Goal: Task Accomplishment & Management: Complete application form

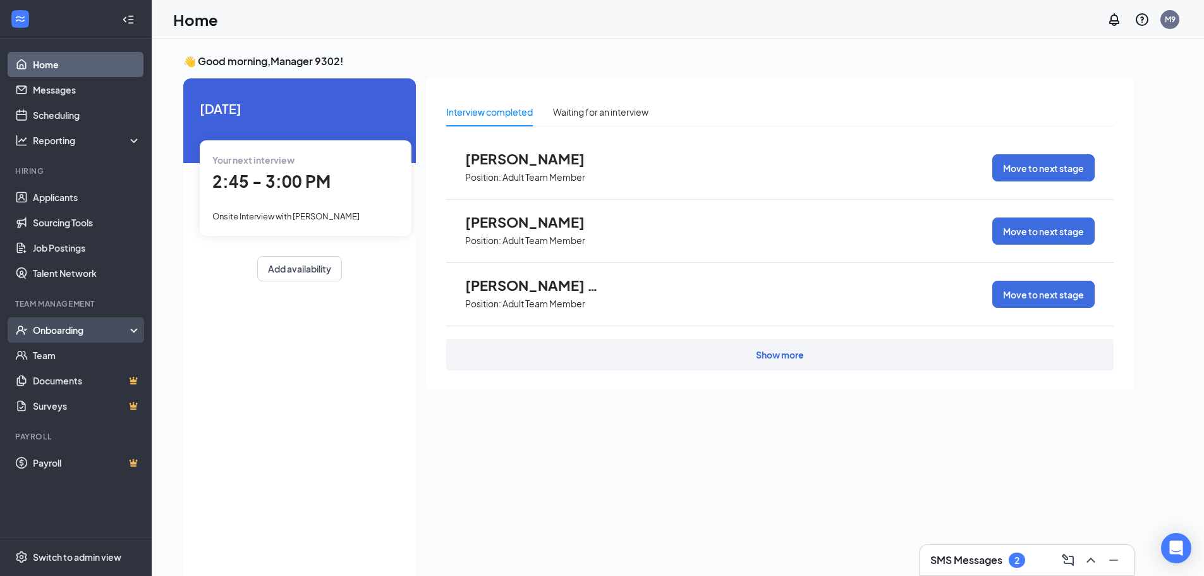
click at [92, 331] on div "Onboarding" at bounding box center [81, 330] width 97 height 13
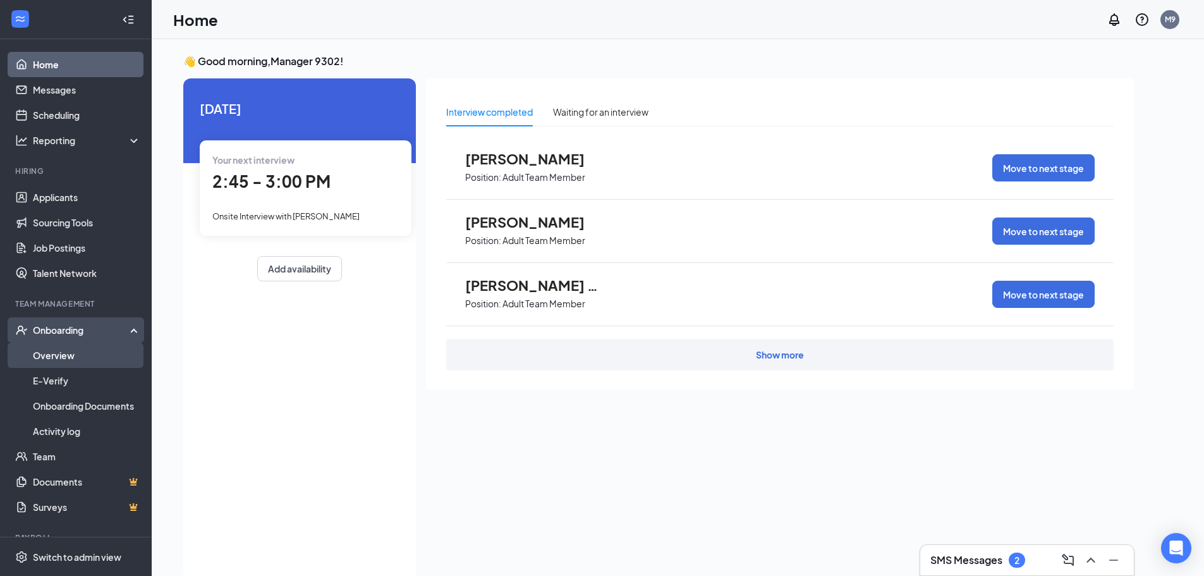
click at [92, 354] on link "Overview" at bounding box center [87, 355] width 108 height 25
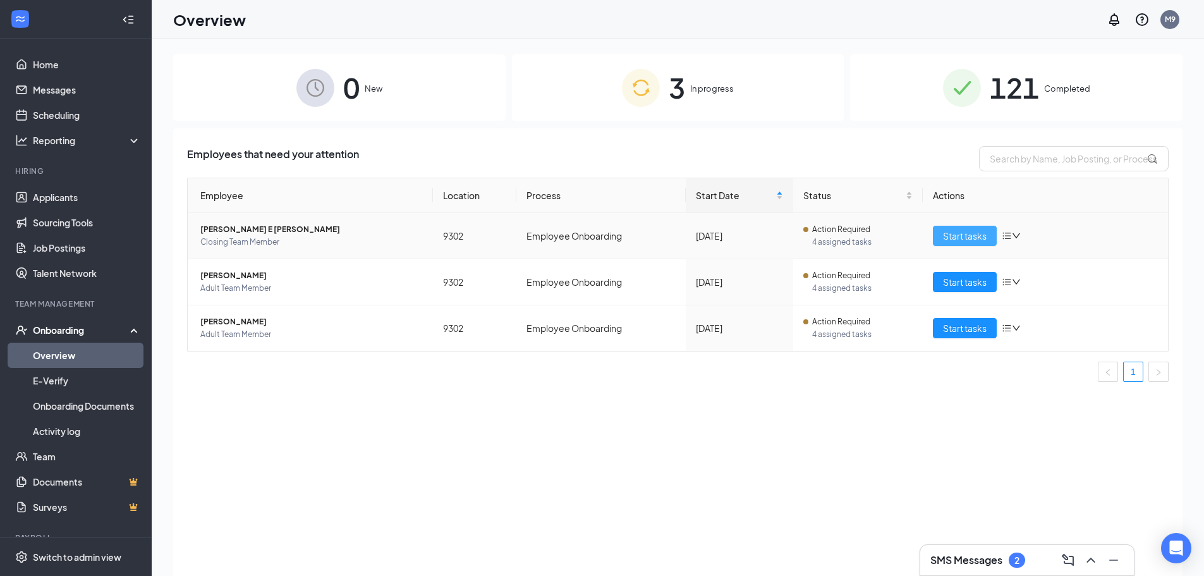
click at [953, 238] on span "Start tasks" at bounding box center [965, 236] width 44 height 14
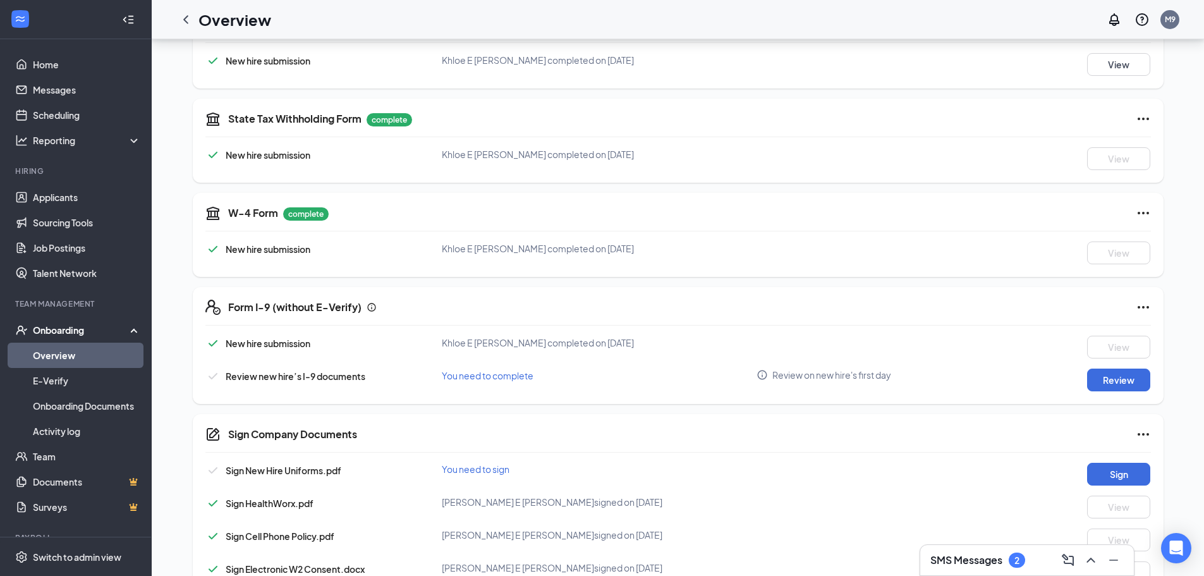
scroll to position [379, 0]
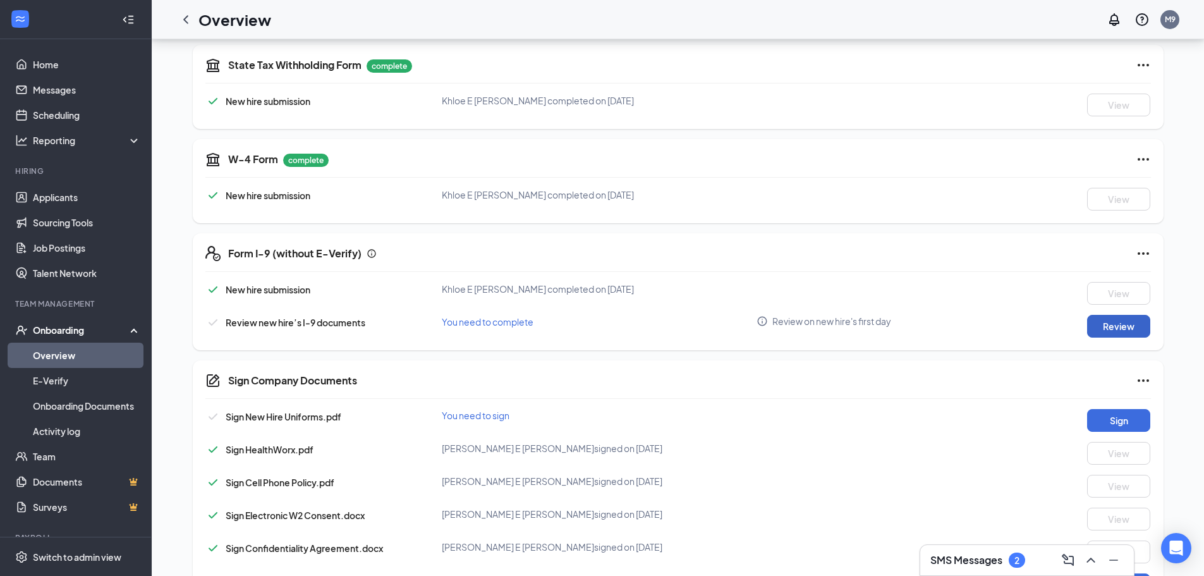
click at [1096, 327] on button "Review" at bounding box center [1118, 326] width 63 height 23
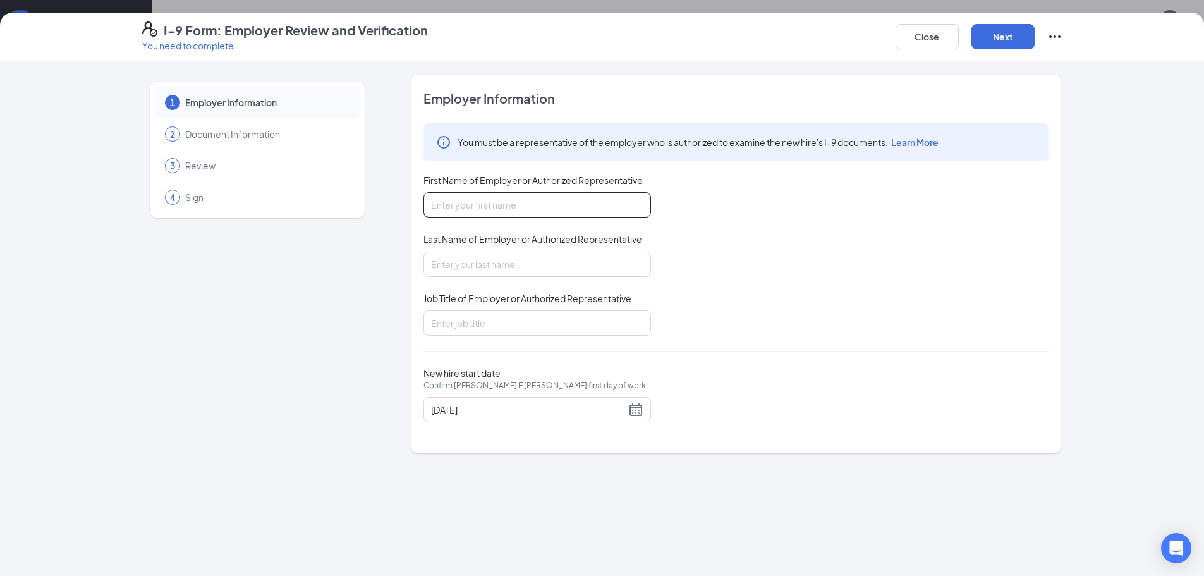
click at [448, 204] on input "First Name of Employer or Authorized Representative" at bounding box center [537, 204] width 228 height 25
type input "Khloe"
click at [457, 263] on input "Last Name of Employer or Authorized Representative" at bounding box center [537, 264] width 228 height 25
type input "[PERSON_NAME]"
click at [511, 324] on input "Job Title of Employer or Authorized Representative" at bounding box center [537, 322] width 228 height 25
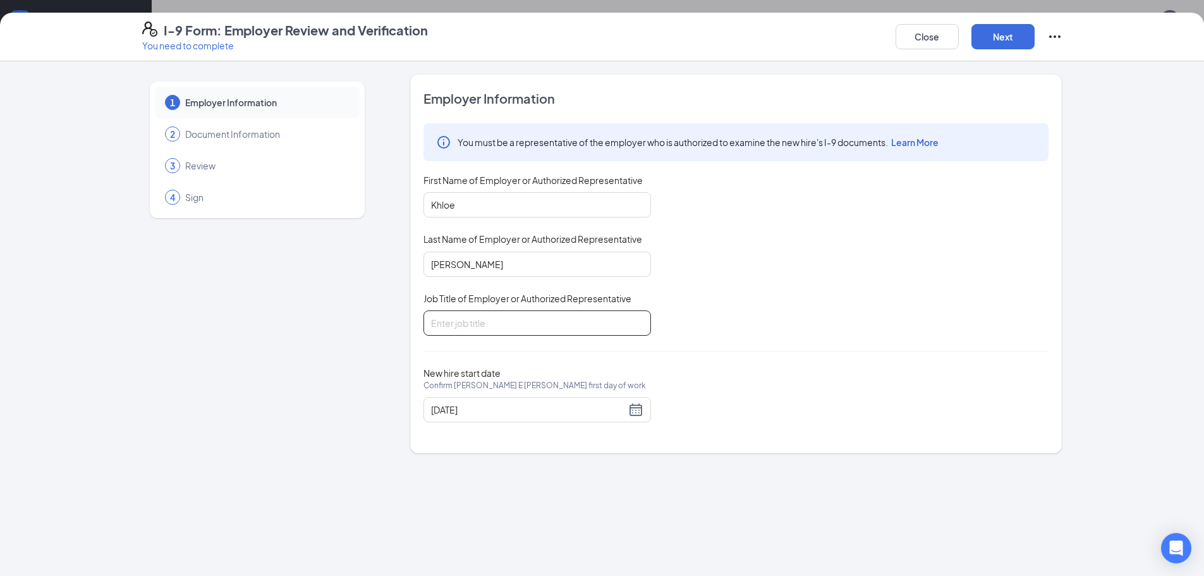
click at [481, 328] on input "Job Title of Employer or Authorized Representative" at bounding box center [537, 322] width 228 height 25
type input "Crew"
click at [1009, 40] on button "Next" at bounding box center [1002, 36] width 63 height 25
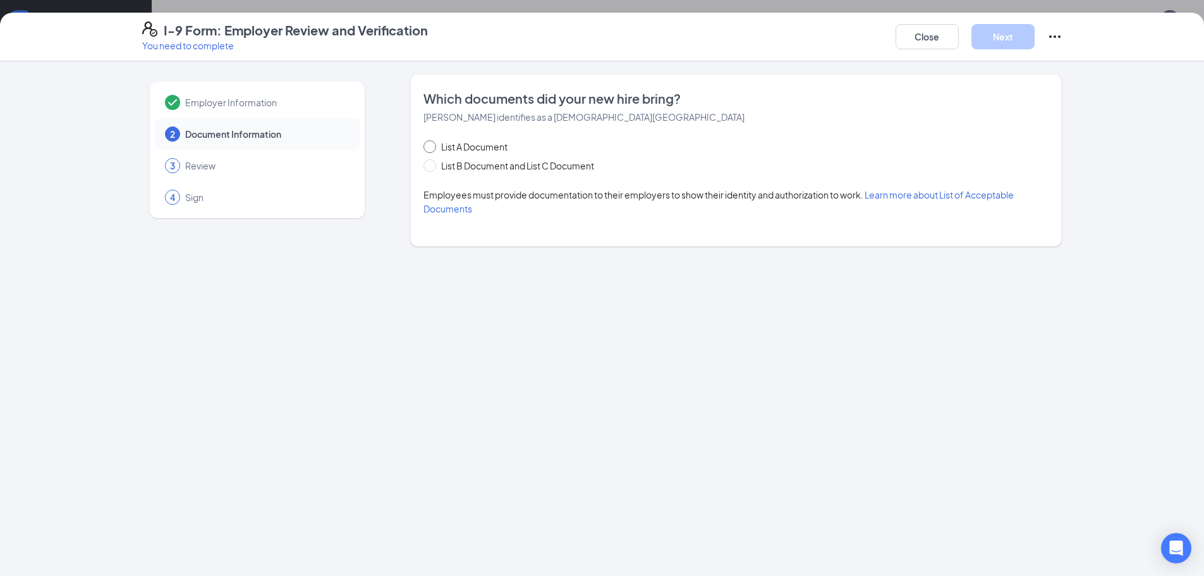
click at [431, 147] on input "List A Document" at bounding box center [427, 144] width 9 height 9
radio input "true"
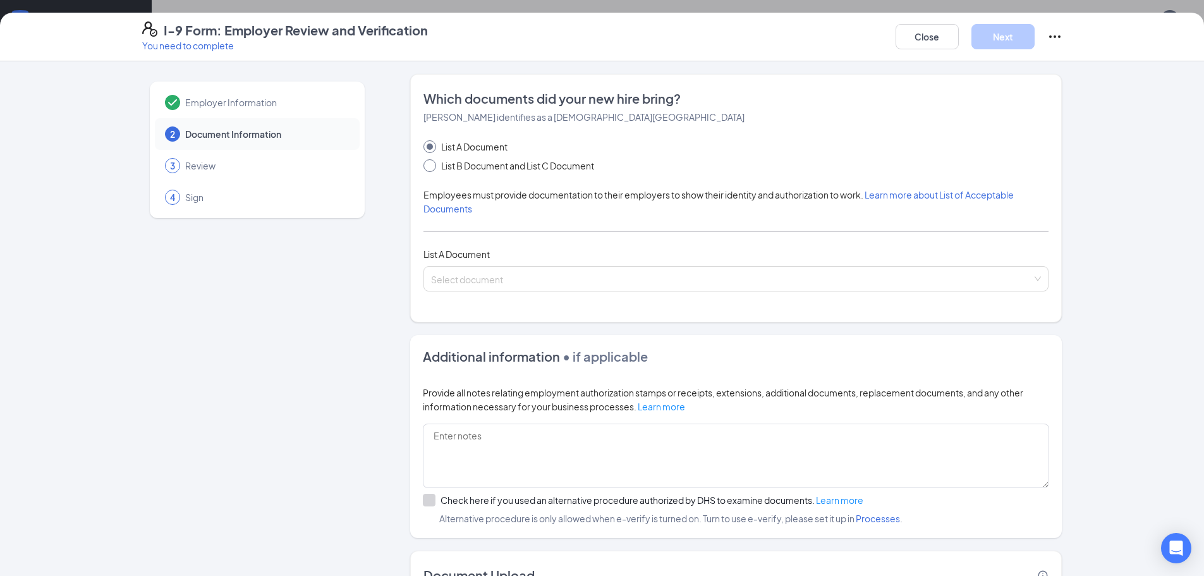
click at [429, 166] on span at bounding box center [429, 165] width 13 height 13
click at [429, 166] on input "List B Document and List C Document" at bounding box center [427, 163] width 9 height 9
radio input "true"
radio input "false"
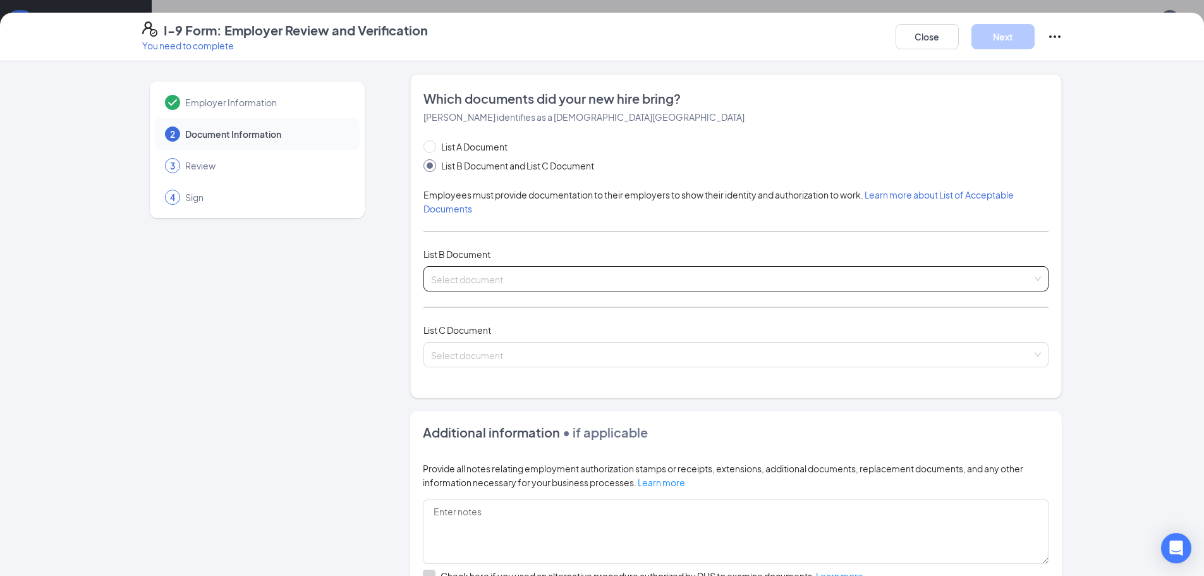
click at [457, 283] on input "search" at bounding box center [731, 276] width 601 height 19
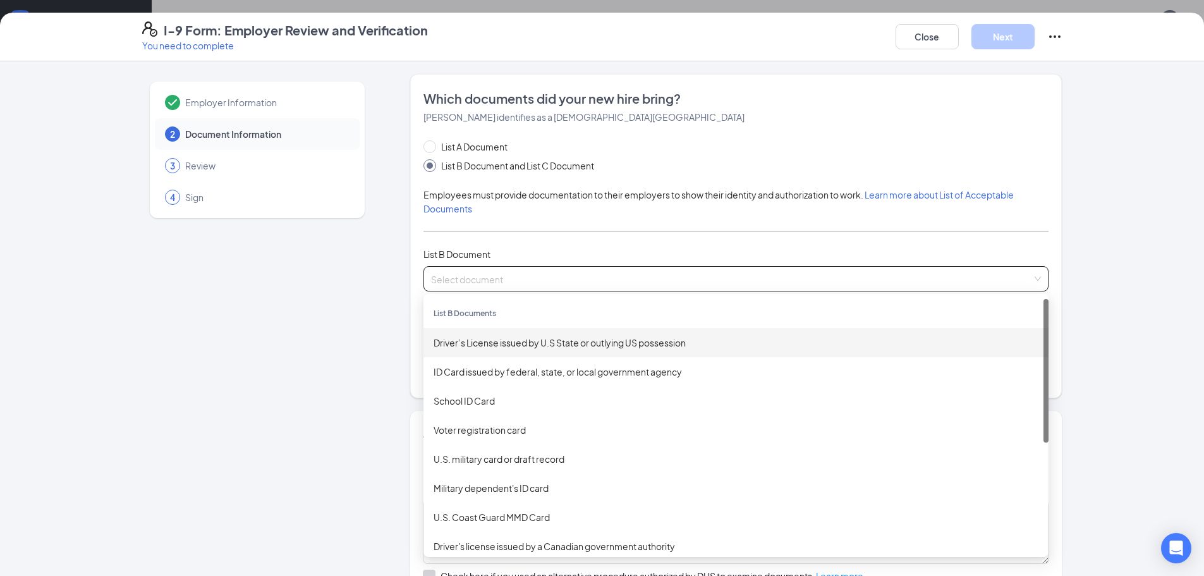
click at [487, 350] on div "Driver’s License issued by U.S State or outlying US possession" at bounding box center [735, 342] width 625 height 29
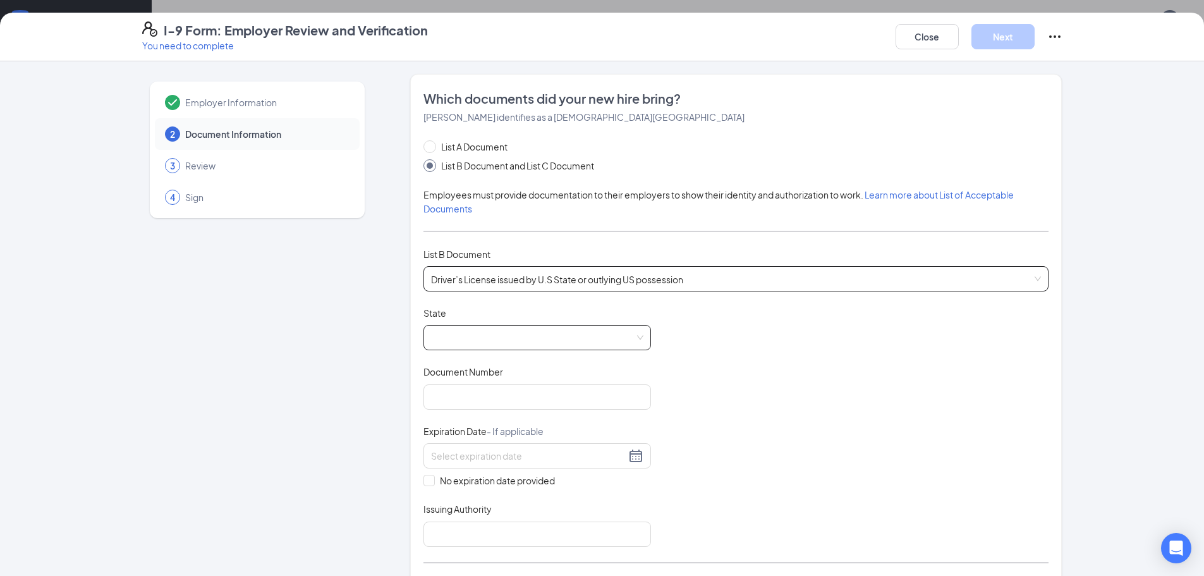
click at [468, 333] on span at bounding box center [537, 338] width 212 height 24
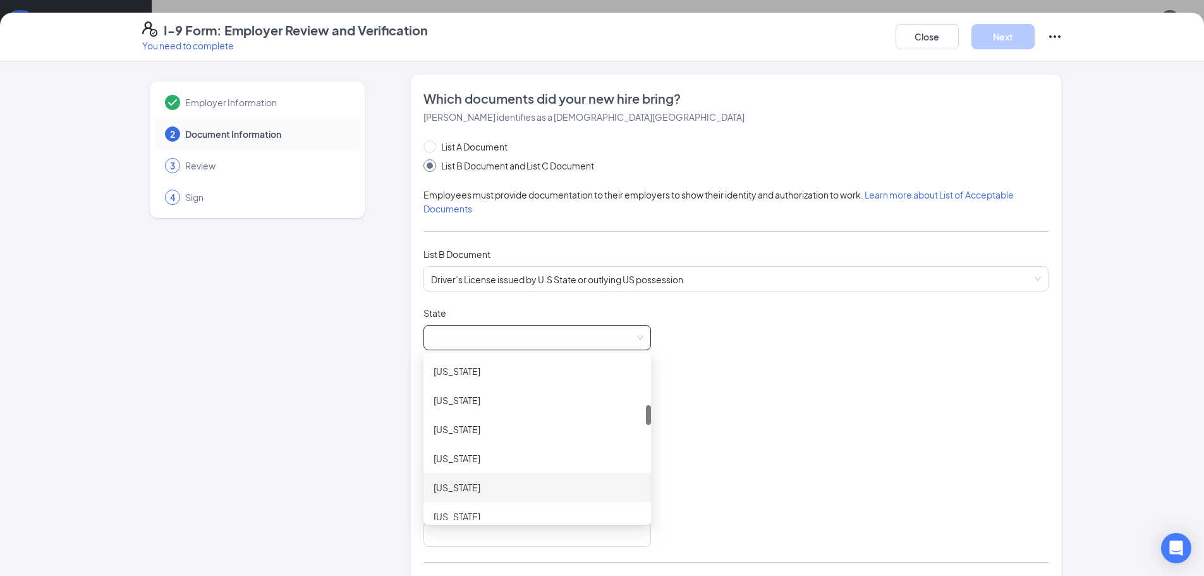
click at [455, 489] on div "[US_STATE]" at bounding box center [537, 487] width 207 height 14
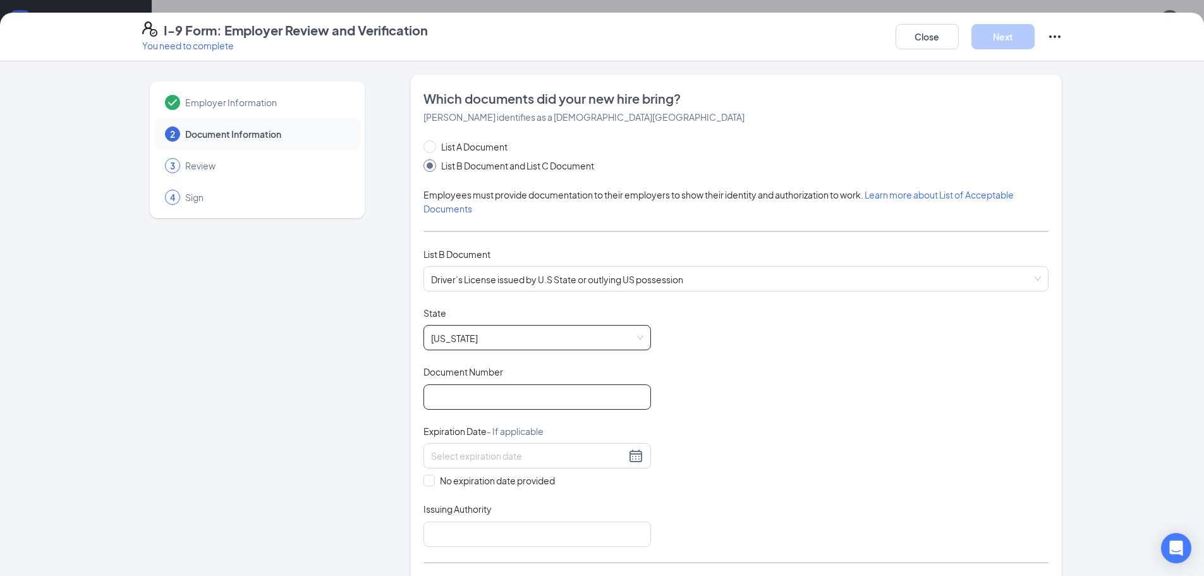
click at [456, 398] on input "Document Number" at bounding box center [537, 396] width 228 height 25
type input "631AW3991"
click at [458, 455] on input at bounding box center [528, 456] width 195 height 14
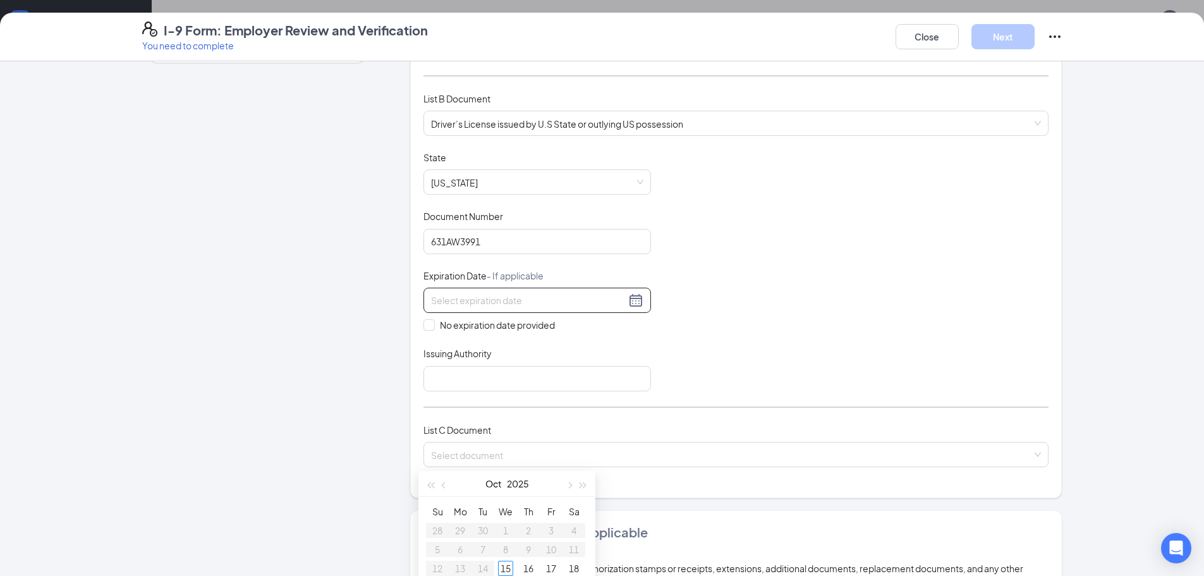
scroll to position [190, 0]
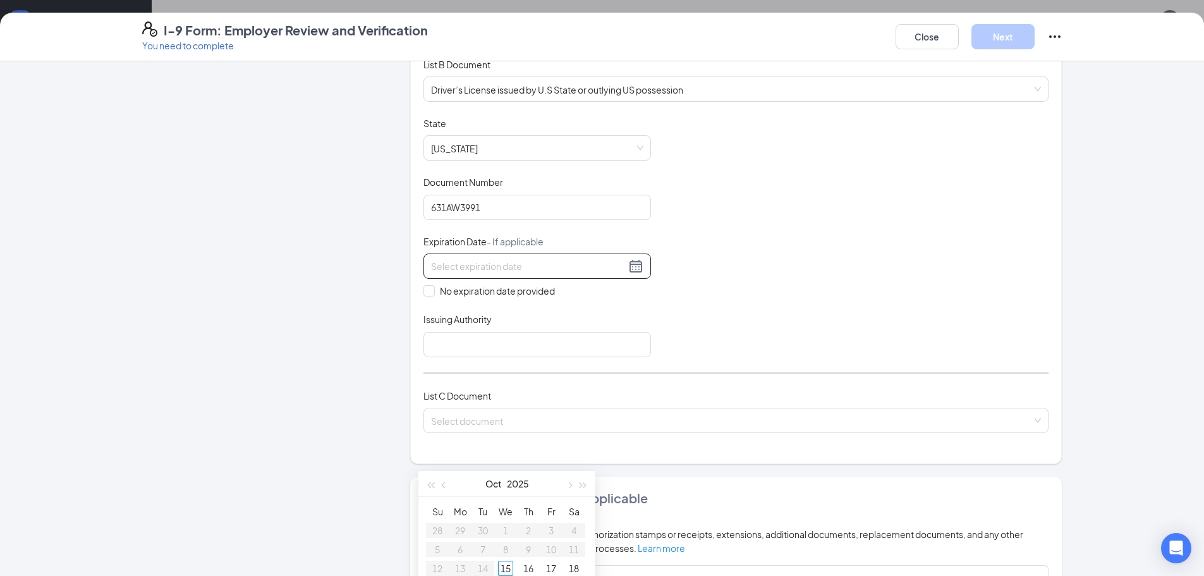
click at [452, 264] on input at bounding box center [528, 266] width 195 height 14
click at [629, 267] on div at bounding box center [537, 266] width 212 height 15
click at [580, 483] on span "button" at bounding box center [583, 485] width 6 height 6
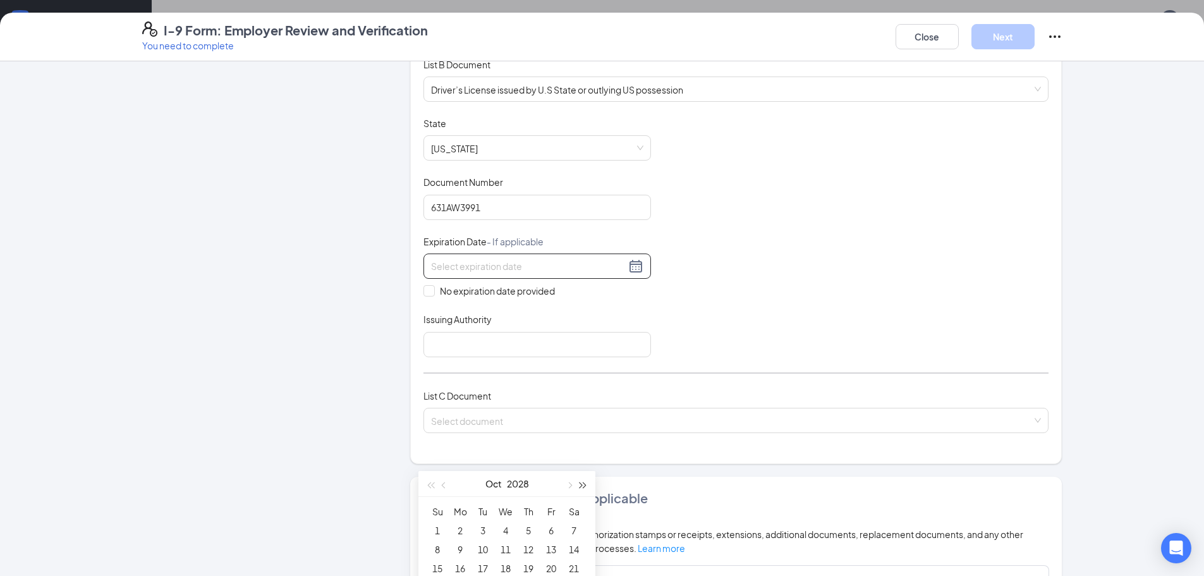
click at [580, 483] on span "button" at bounding box center [583, 485] width 6 height 6
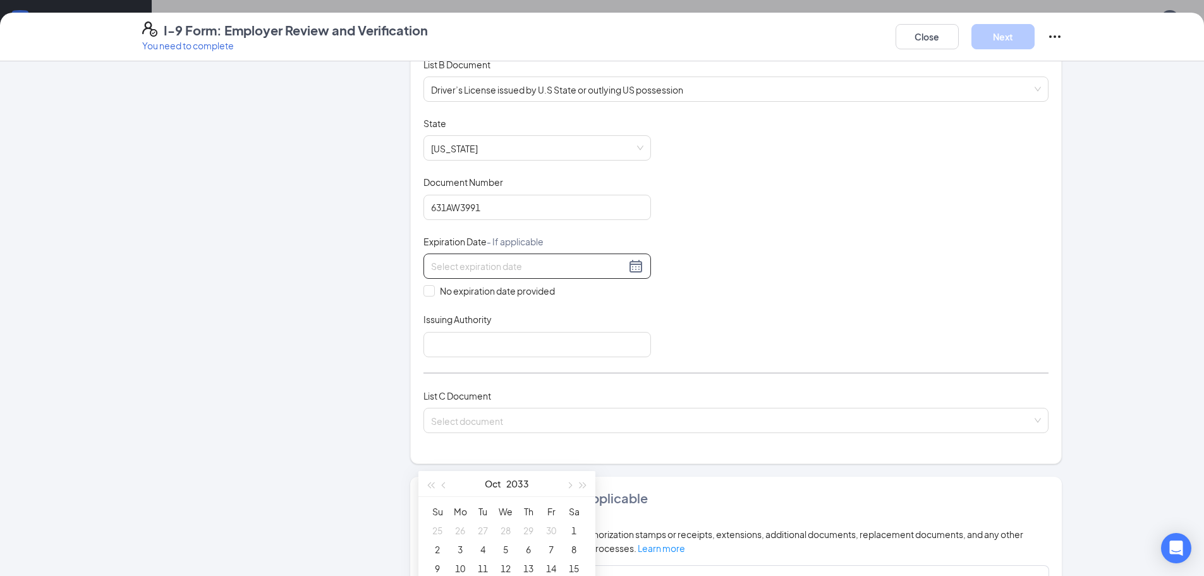
drag, startPoint x: 525, startPoint y: 483, endPoint x: 541, endPoint y: 322, distance: 161.9
type input "[DATE]"
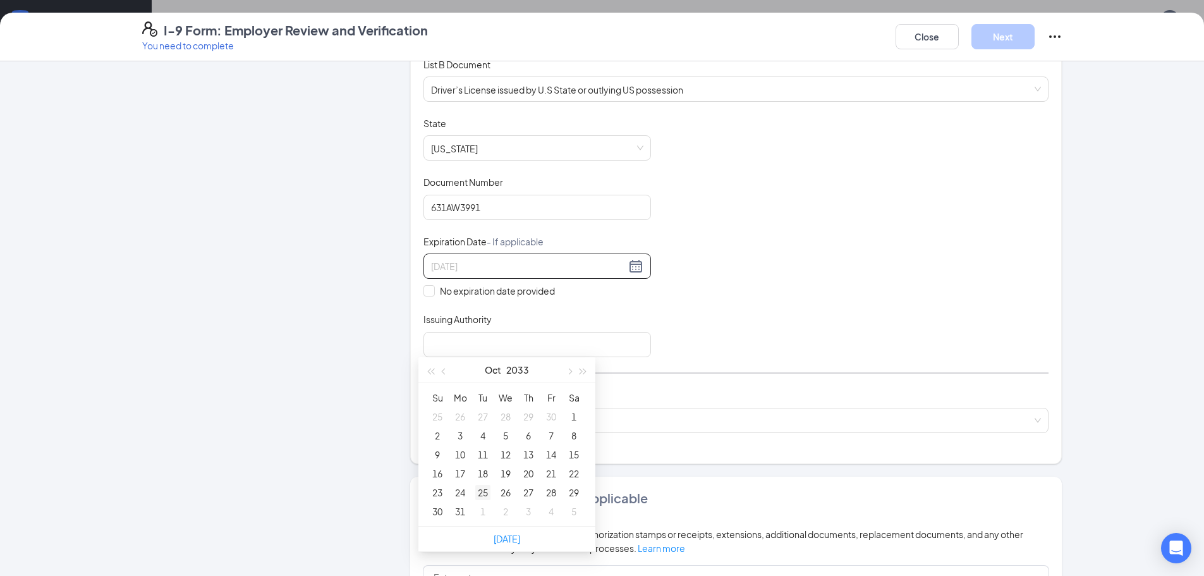
type input "[DATE]"
click at [480, 490] on div "25" at bounding box center [482, 492] width 15 height 15
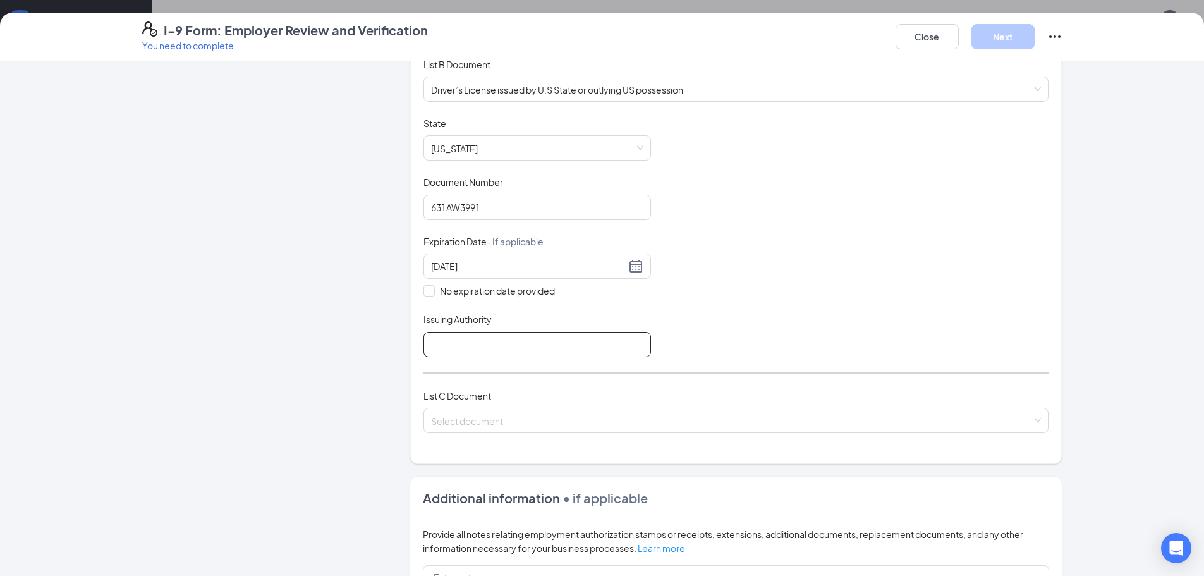
click at [442, 345] on input "Issuing Authority" at bounding box center [537, 344] width 228 height 25
type input "[US_STATE]"
click at [501, 421] on input "search" at bounding box center [731, 417] width 601 height 19
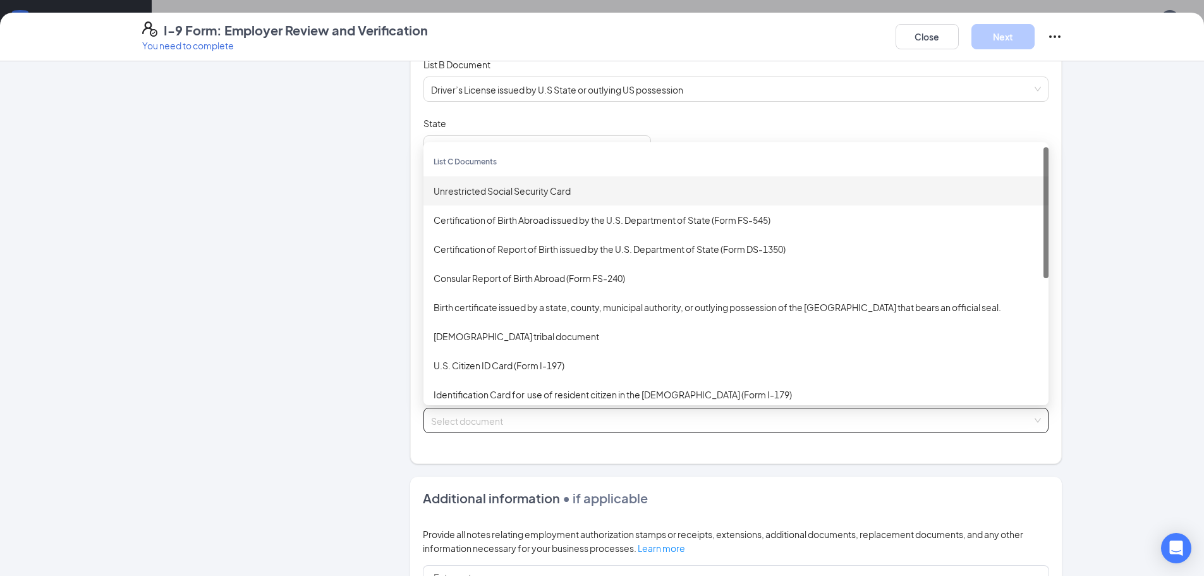
click at [520, 188] on div "Unrestricted Social Security Card" at bounding box center [736, 191] width 605 height 14
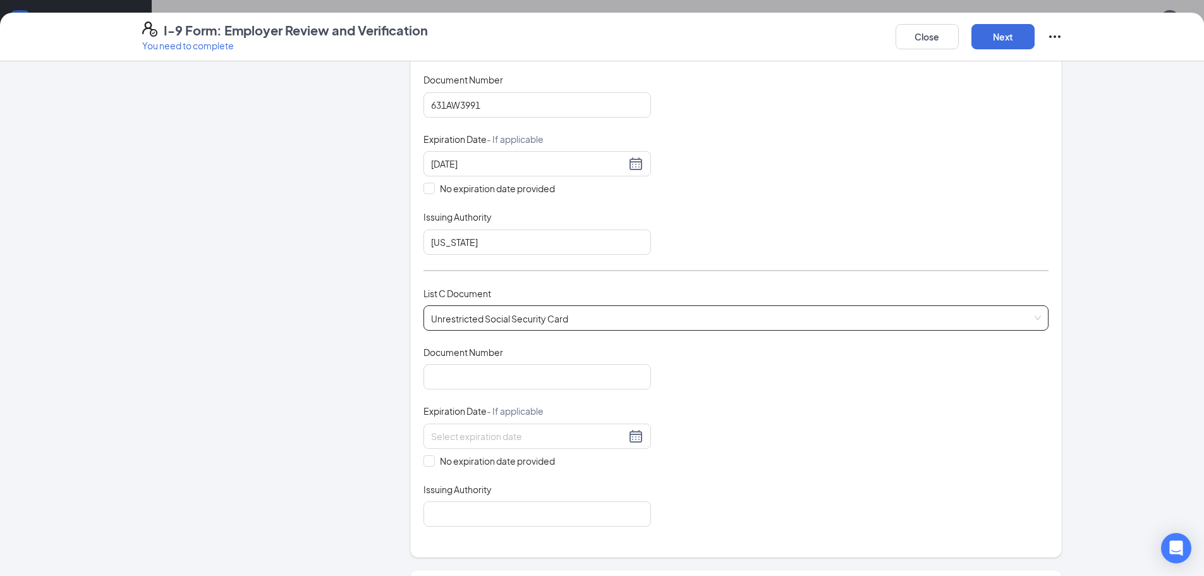
scroll to position [316, 0]
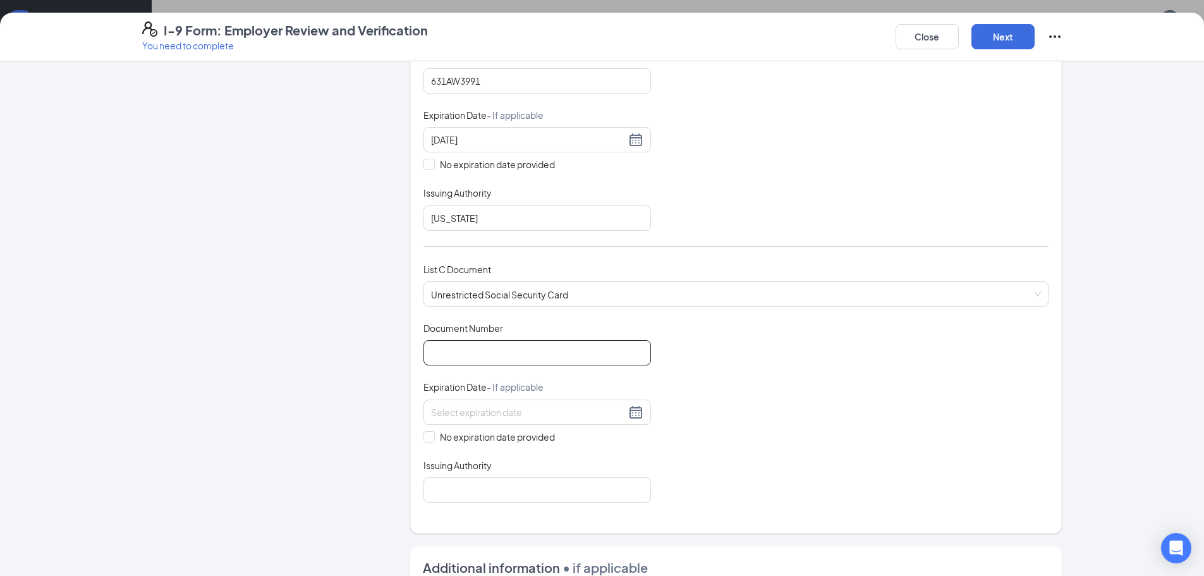
click at [467, 347] on input "Document Number" at bounding box center [537, 352] width 228 height 25
type input "484373652"
click at [427, 439] on input "No expiration date provided" at bounding box center [427, 435] width 9 height 9
checkbox input "true"
click at [440, 497] on input "Issuing Authority" at bounding box center [537, 492] width 228 height 25
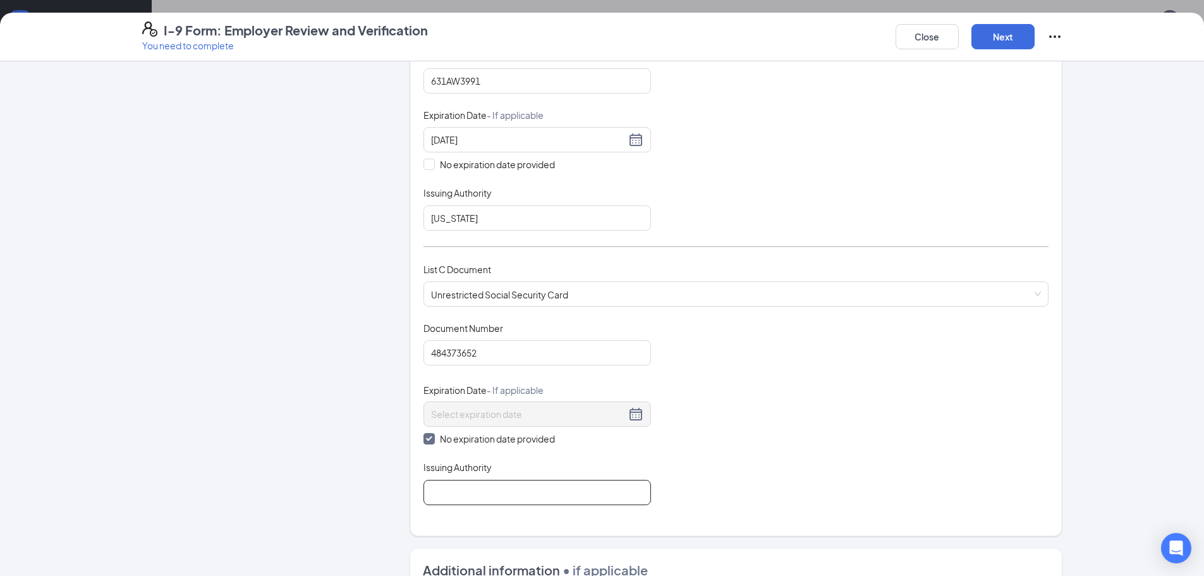
type input "Government"
click at [997, 35] on button "Next" at bounding box center [1002, 36] width 63 height 25
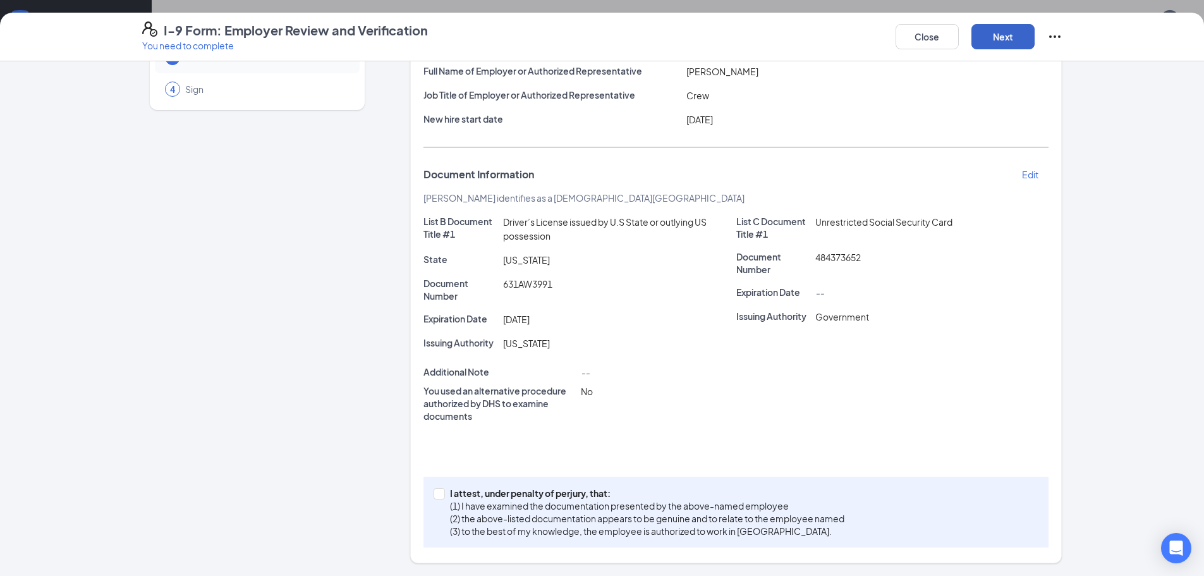
scroll to position [108, 0]
click at [435, 495] on input "I attest, under penalty of [PERSON_NAME], that: (1) I have examined the documen…" at bounding box center [438, 492] width 9 height 9
checkbox input "true"
click at [1010, 37] on button "Next" at bounding box center [1002, 36] width 63 height 25
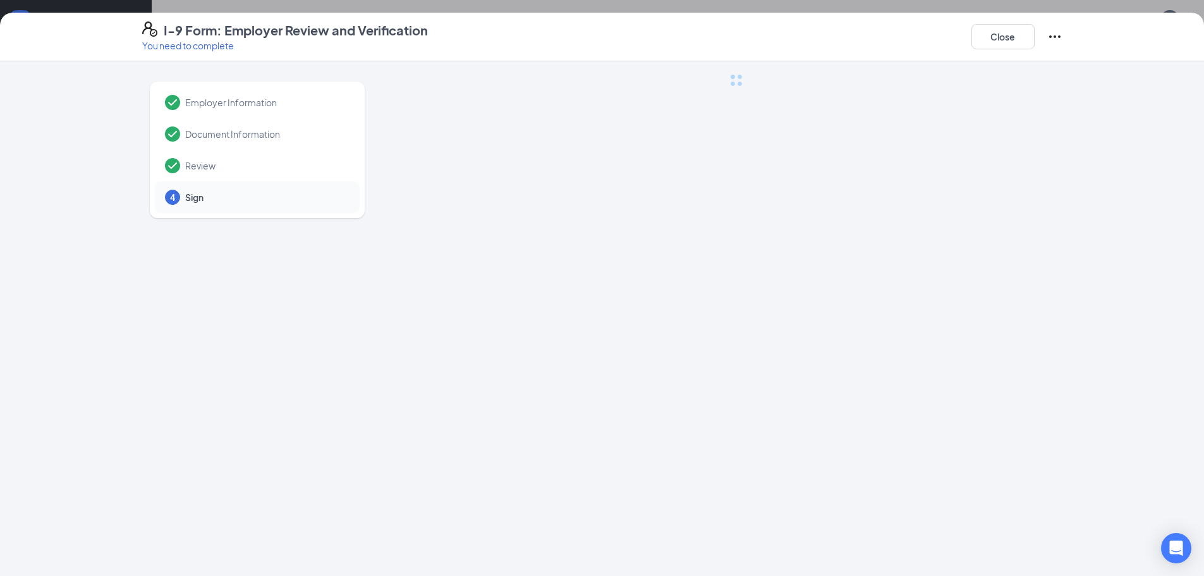
scroll to position [0, 0]
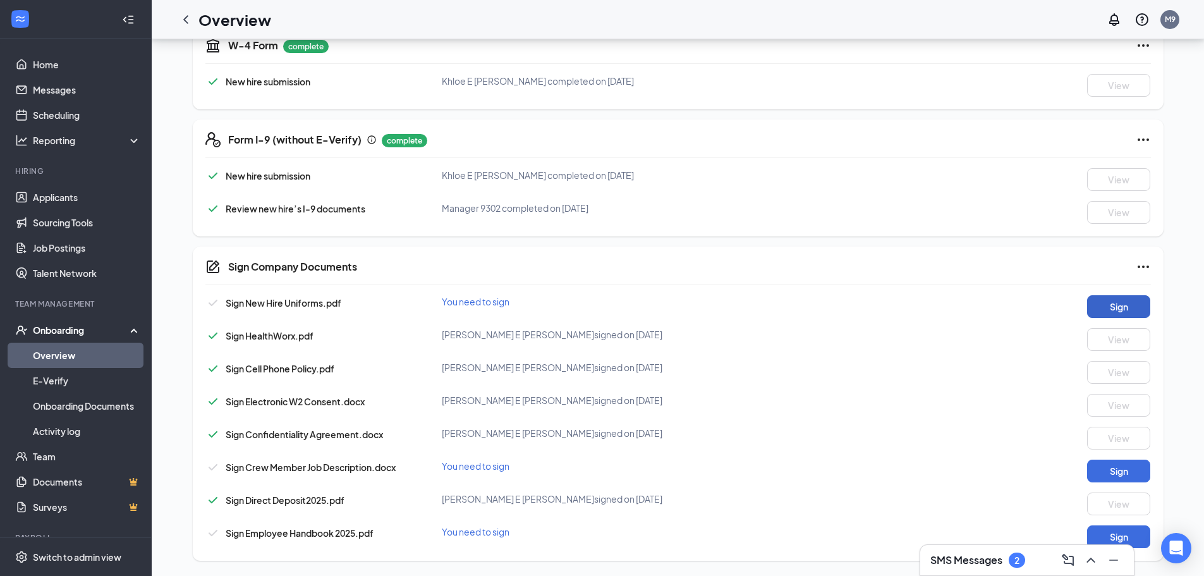
click at [1105, 302] on button "Sign" at bounding box center [1118, 306] width 63 height 23
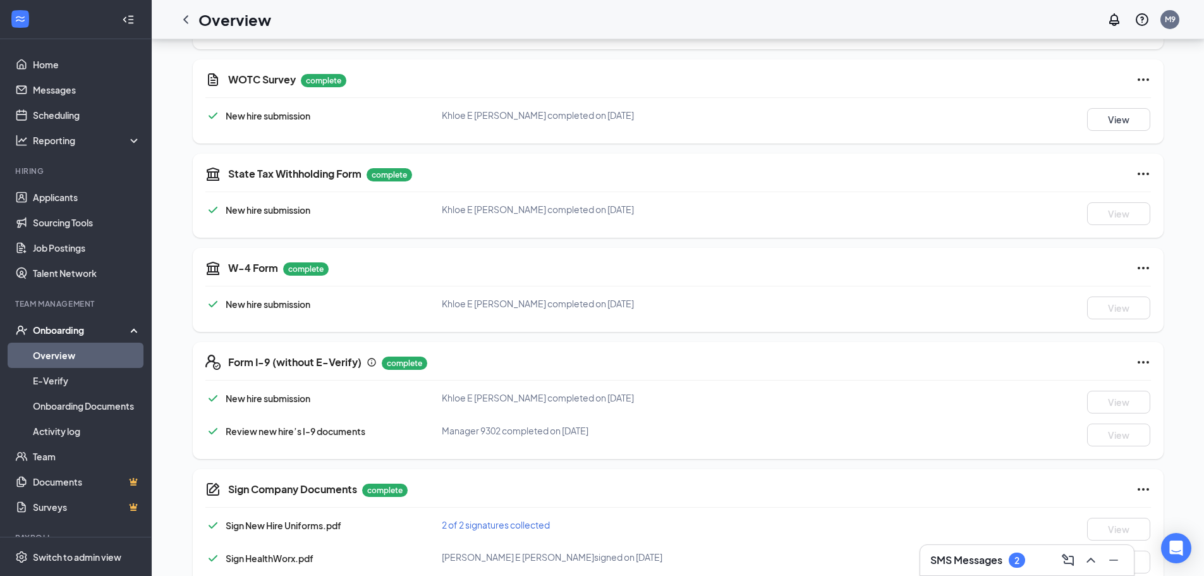
scroll to position [493, 0]
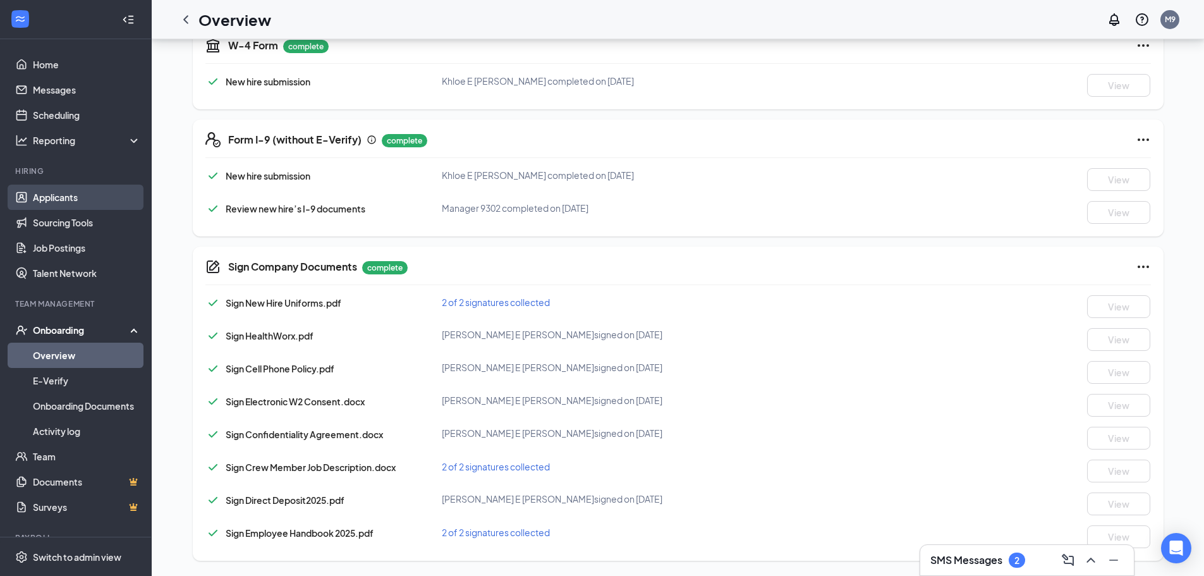
click at [37, 192] on link "Applicants" at bounding box center [87, 197] width 108 height 25
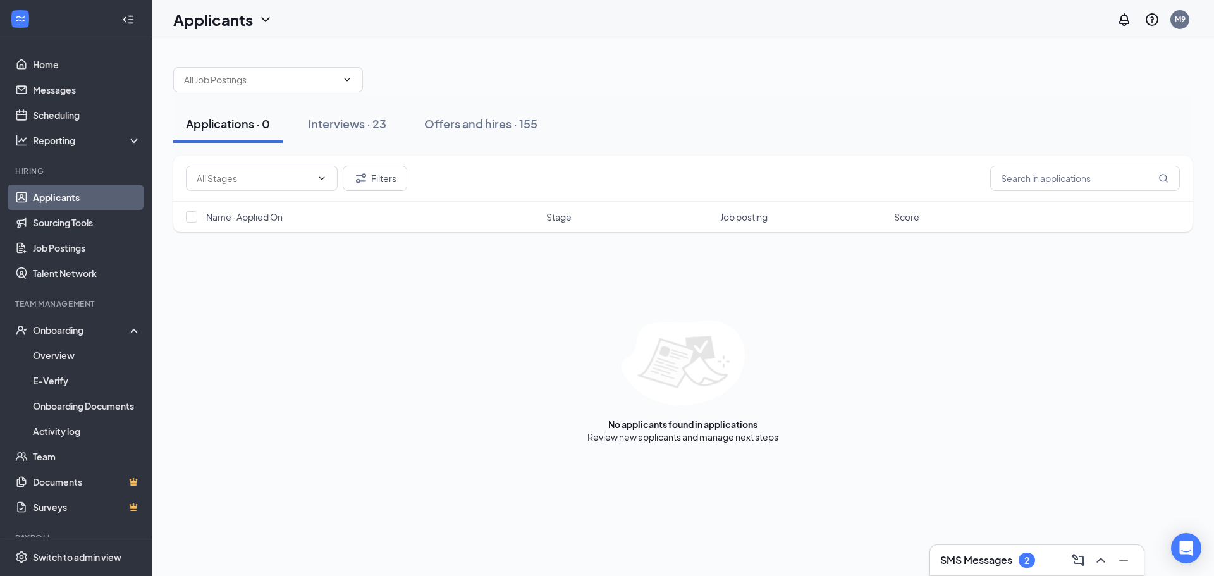
click at [82, 201] on link "Applicants" at bounding box center [87, 197] width 108 height 25
click at [327, 125] on div "Interviews · 23" at bounding box center [347, 124] width 78 height 16
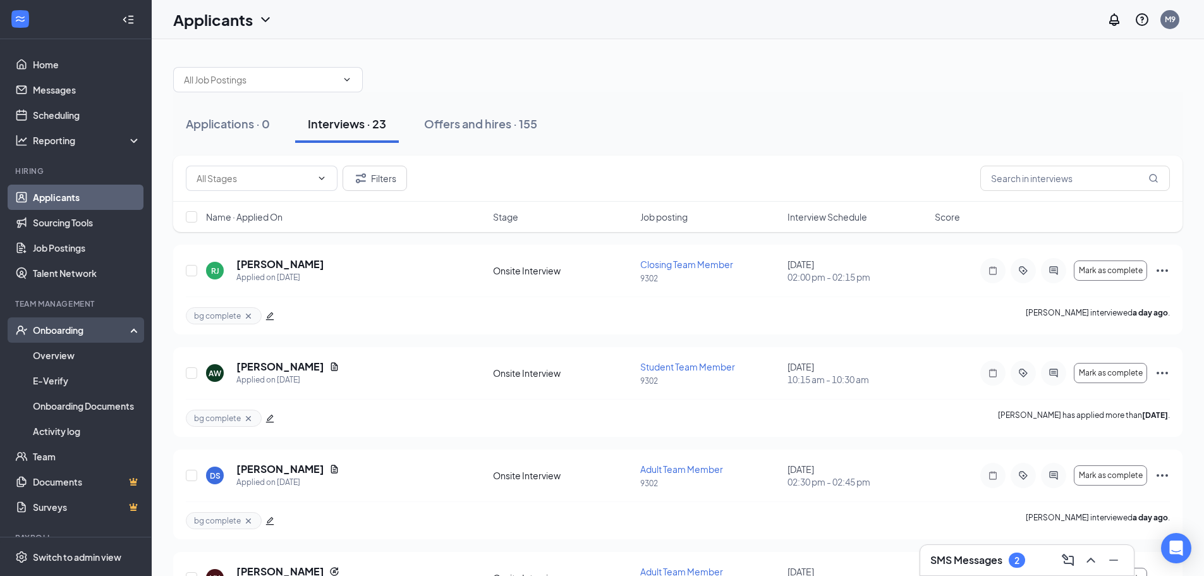
click at [128, 332] on div "Onboarding" at bounding box center [76, 329] width 152 height 25
click at [77, 326] on div "Onboarding" at bounding box center [81, 330] width 97 height 13
click at [78, 354] on link "Overview" at bounding box center [87, 355] width 108 height 25
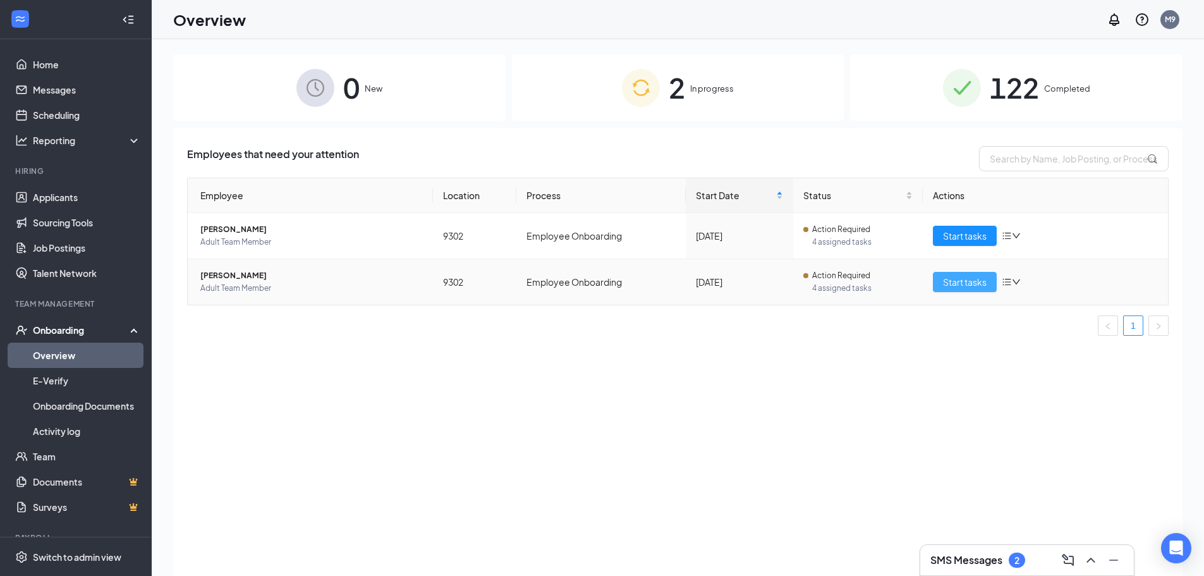
click at [954, 281] on span "Start tasks" at bounding box center [965, 282] width 44 height 14
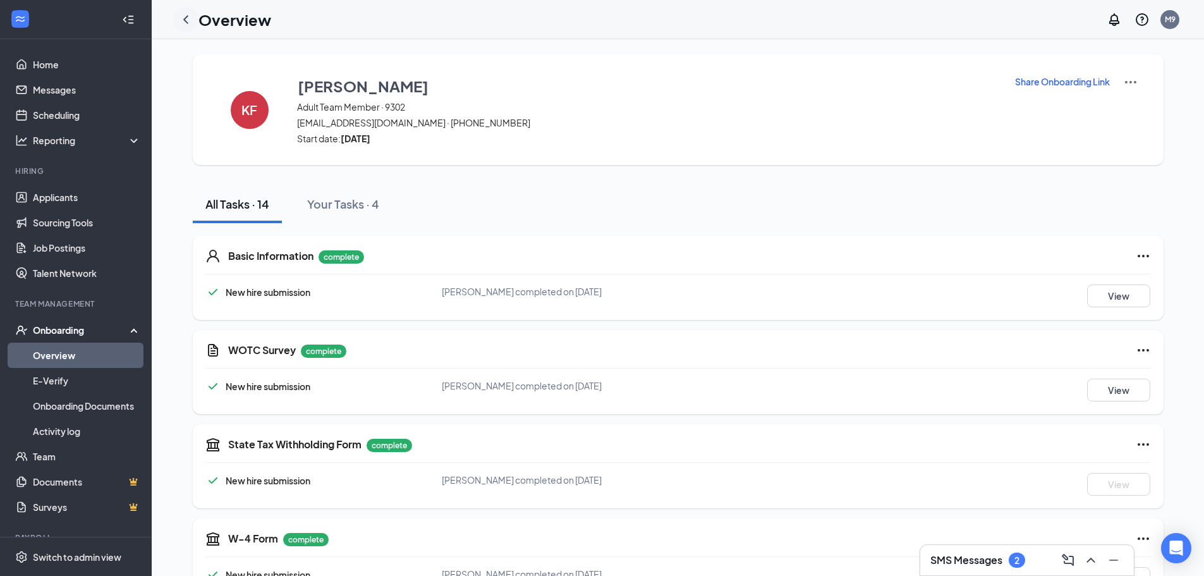
click at [188, 19] on icon "ChevronLeft" at bounding box center [185, 19] width 15 height 15
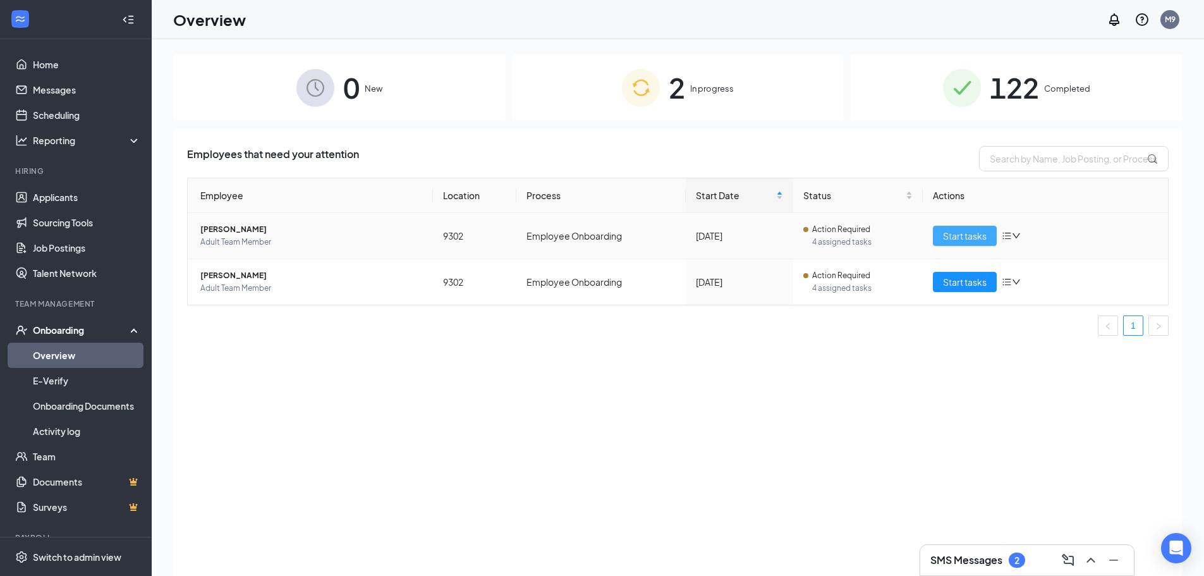
click at [956, 231] on span "Start tasks" at bounding box center [965, 236] width 44 height 14
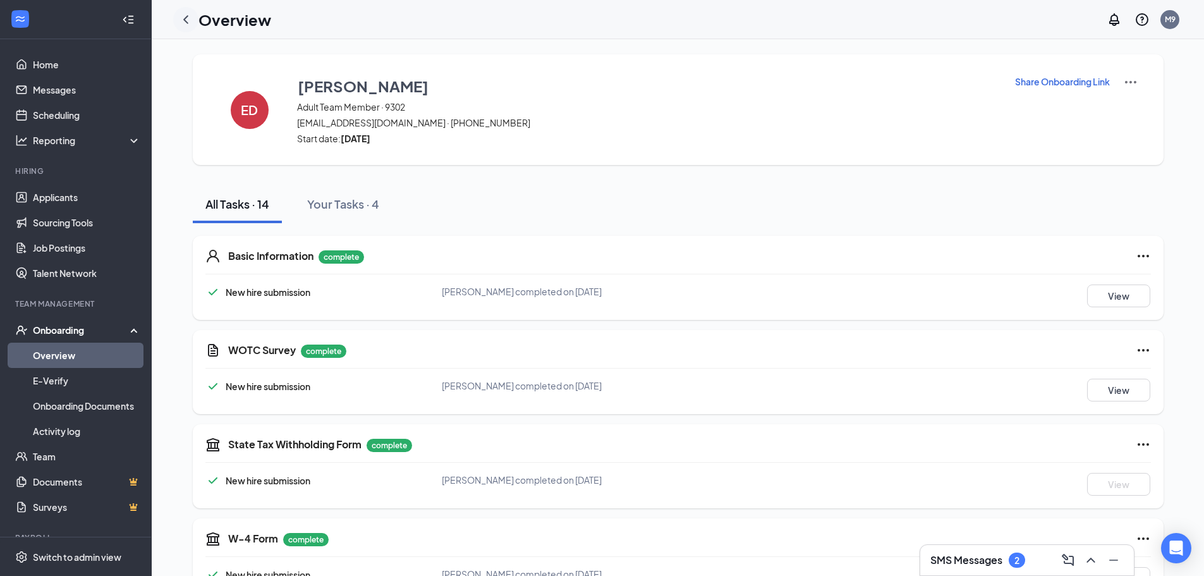
click at [182, 21] on icon "ChevronLeft" at bounding box center [185, 19] width 15 height 15
